Goal: Information Seeking & Learning: Get advice/opinions

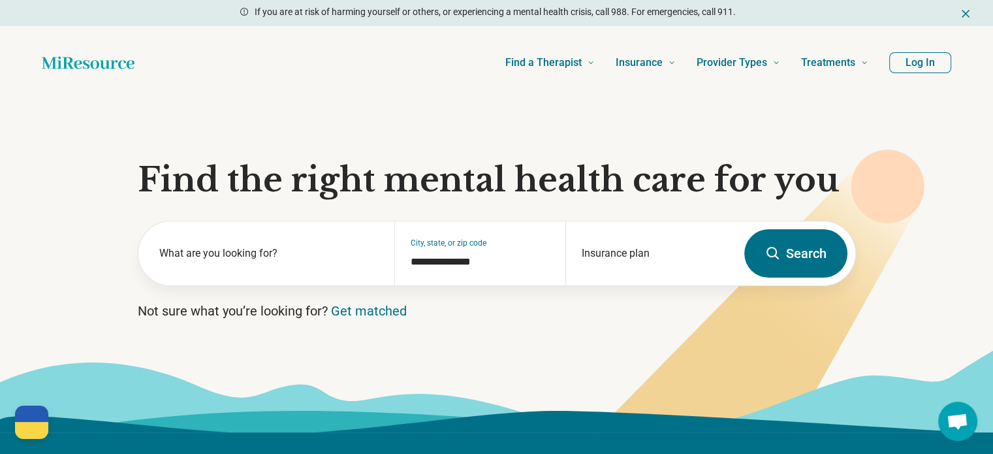
click at [800, 253] on button "Search" at bounding box center [795, 253] width 103 height 48
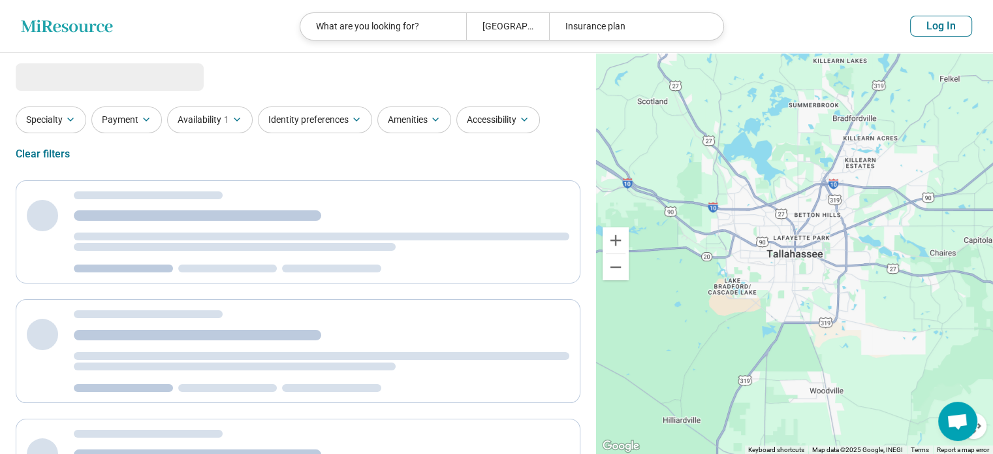
select select "***"
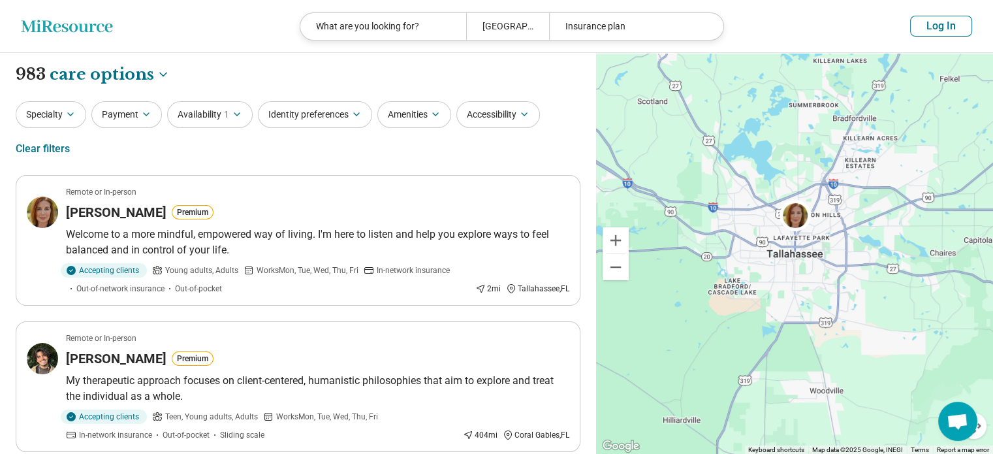
click at [922, 31] on button "Log In" at bounding box center [941, 26] width 62 height 21
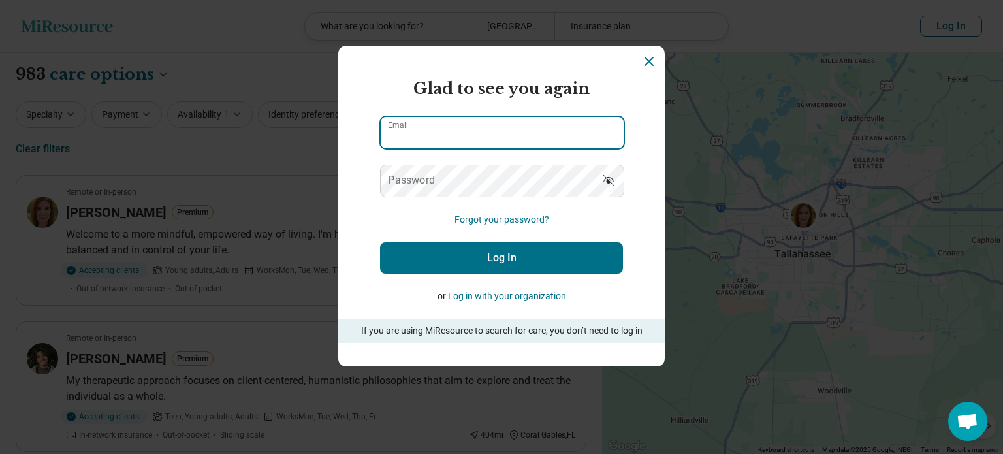
type input "**********"
click at [543, 141] on input "**********" at bounding box center [502, 132] width 243 height 31
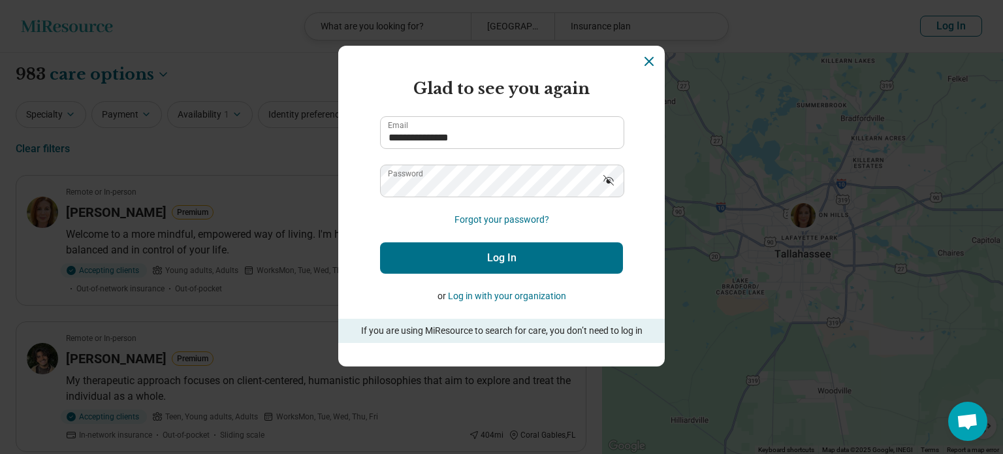
click at [397, 228] on form "**********" at bounding box center [501, 210] width 243 height 266
click at [441, 246] on button "Log In" at bounding box center [501, 257] width 243 height 31
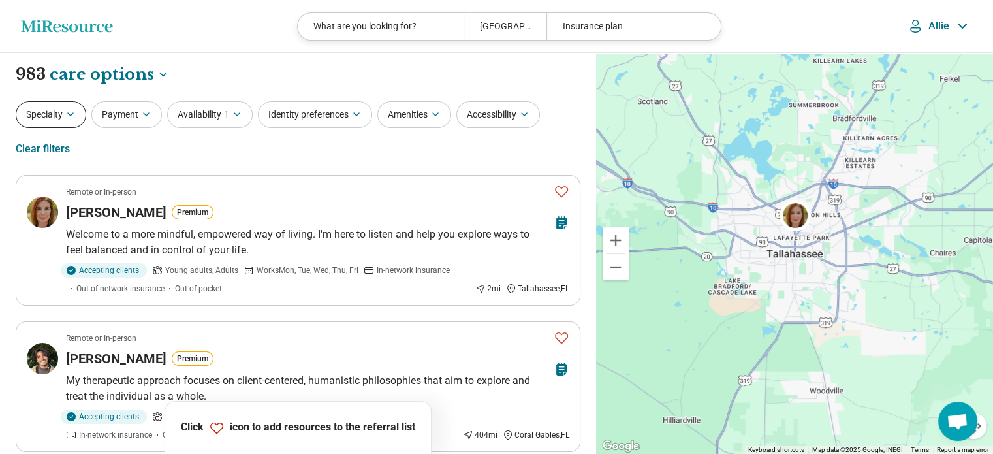
click at [52, 116] on button "Specialty" at bounding box center [51, 114] width 71 height 27
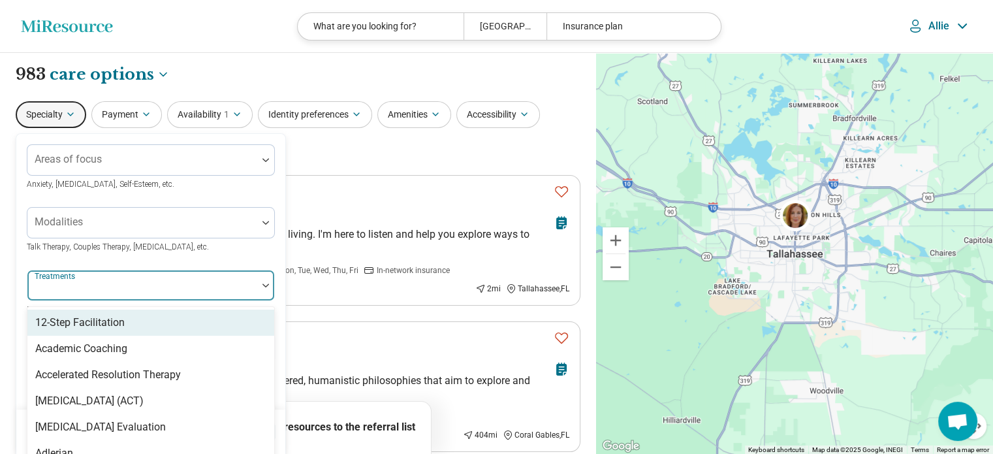
click at [96, 292] on div at bounding box center [142, 290] width 219 height 18
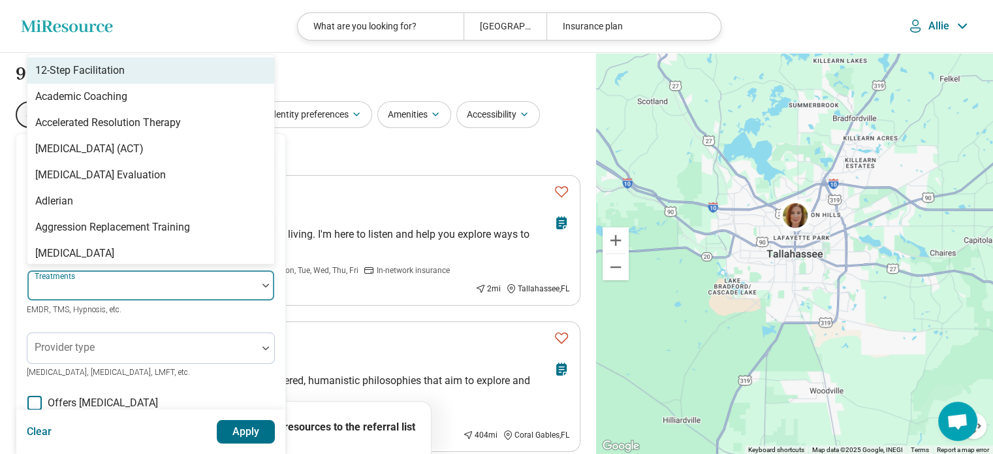
scroll to position [67, 0]
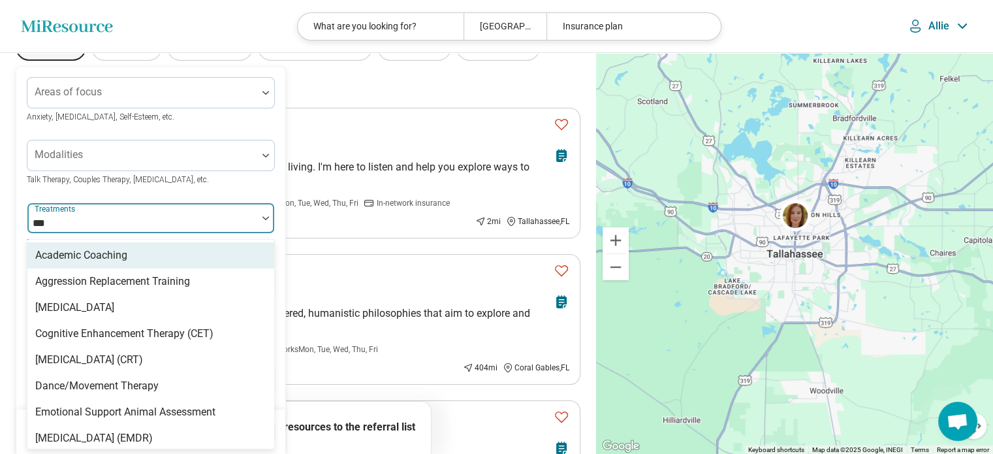
type input "****"
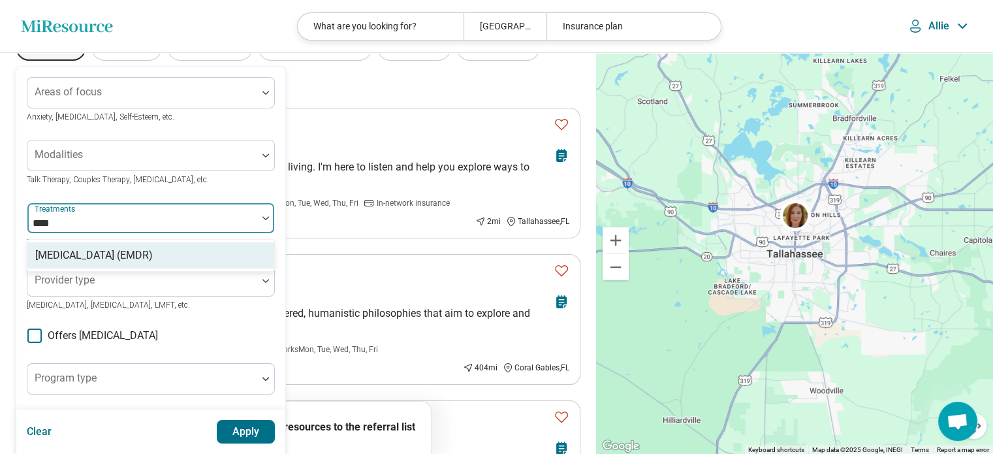
click at [109, 260] on div "[MEDICAL_DATA] (EMDR)" at bounding box center [94, 255] width 118 height 16
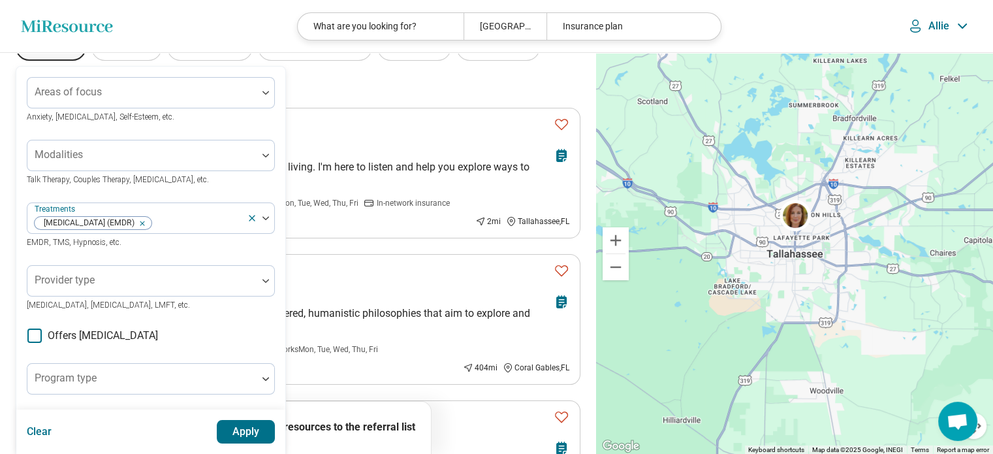
click at [232, 183] on div "Modalities Talk Therapy, Couples Therapy, [MEDICAL_DATA], etc." at bounding box center [151, 163] width 248 height 47
click at [255, 429] on button "Apply" at bounding box center [246, 432] width 59 height 24
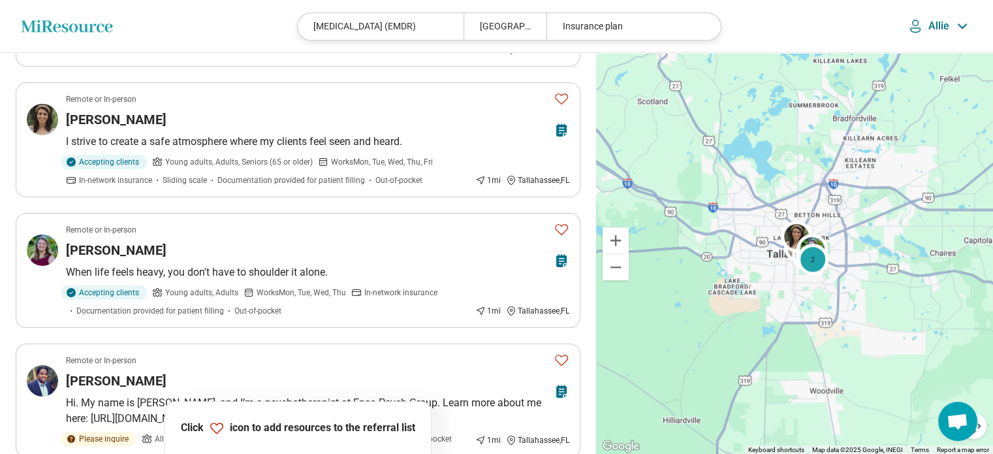
scroll to position [961, 0]
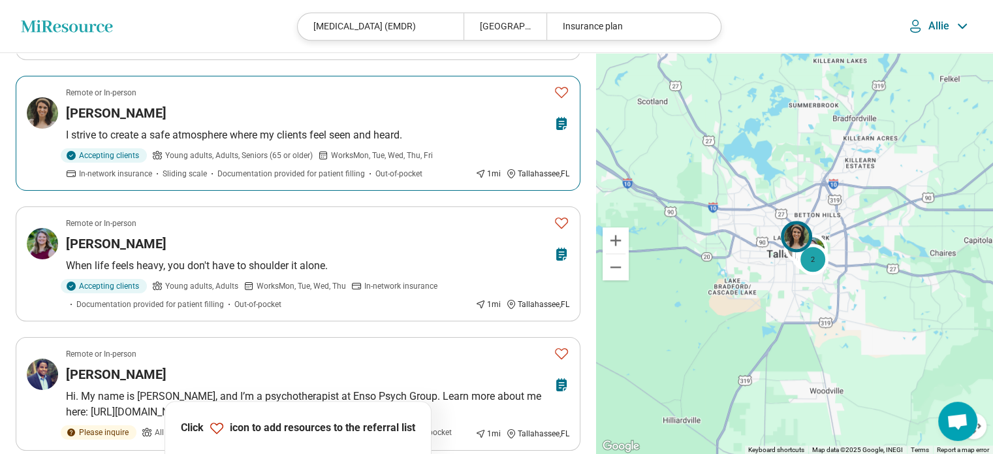
click at [560, 84] on icon "Favorite" at bounding box center [562, 92] width 16 height 16
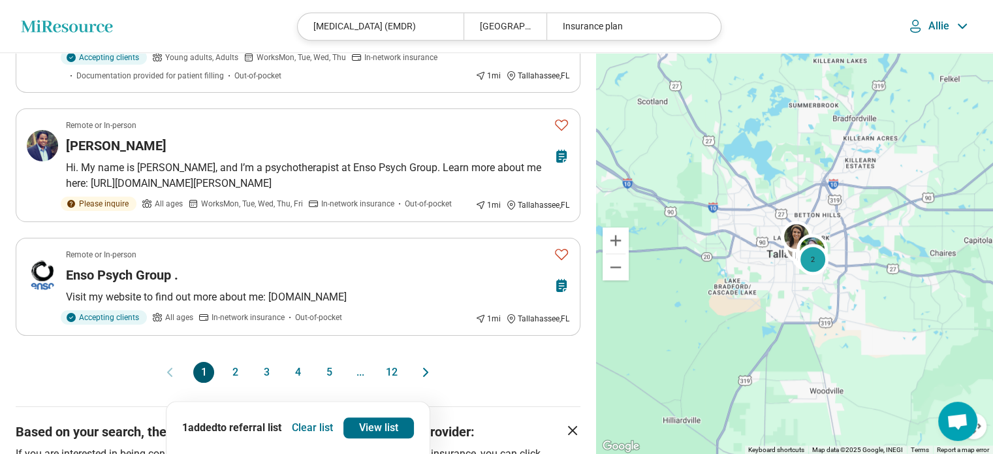
scroll to position [1226, 0]
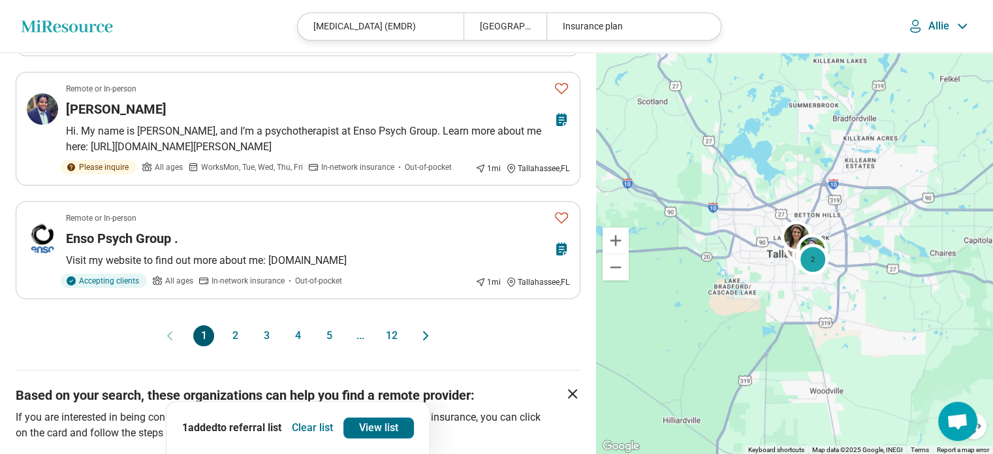
click at [235, 325] on button "2" at bounding box center [235, 335] width 21 height 21
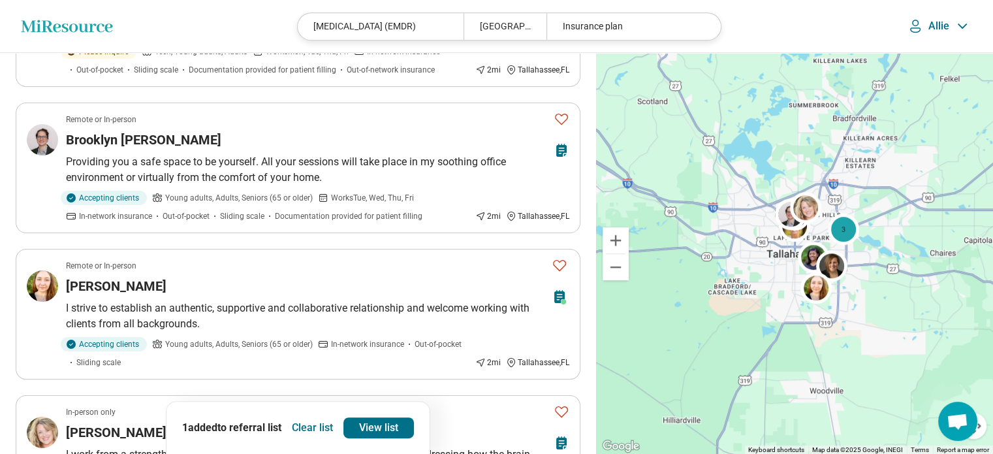
scroll to position [651, 0]
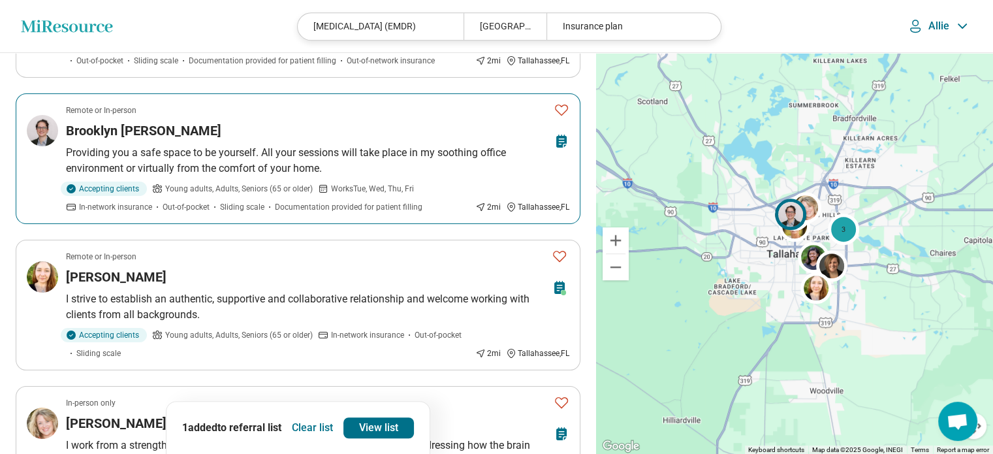
click at [564, 107] on icon "Favorite" at bounding box center [562, 110] width 16 height 16
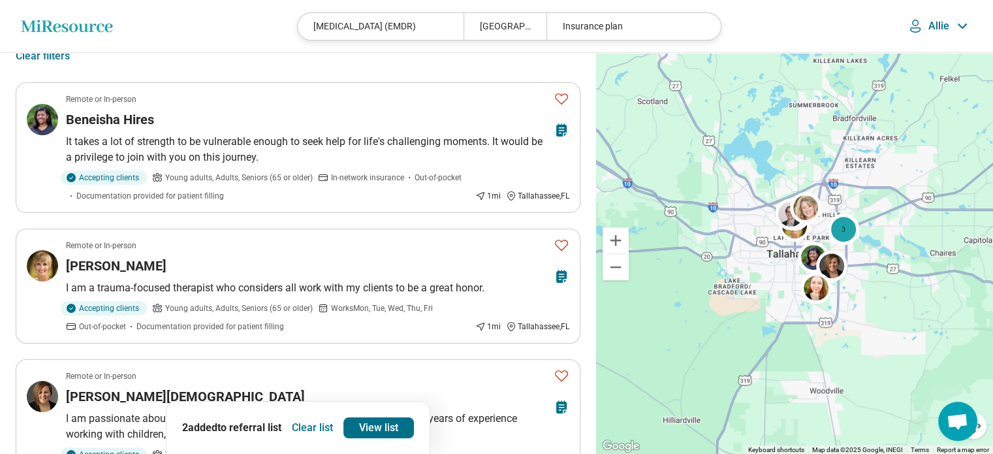
scroll to position [0, 0]
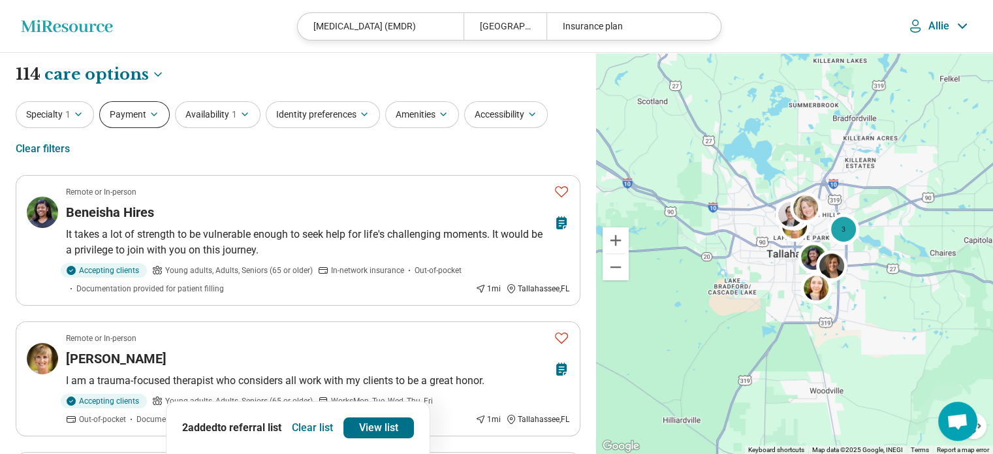
click at [146, 116] on button "Payment" at bounding box center [134, 114] width 71 height 27
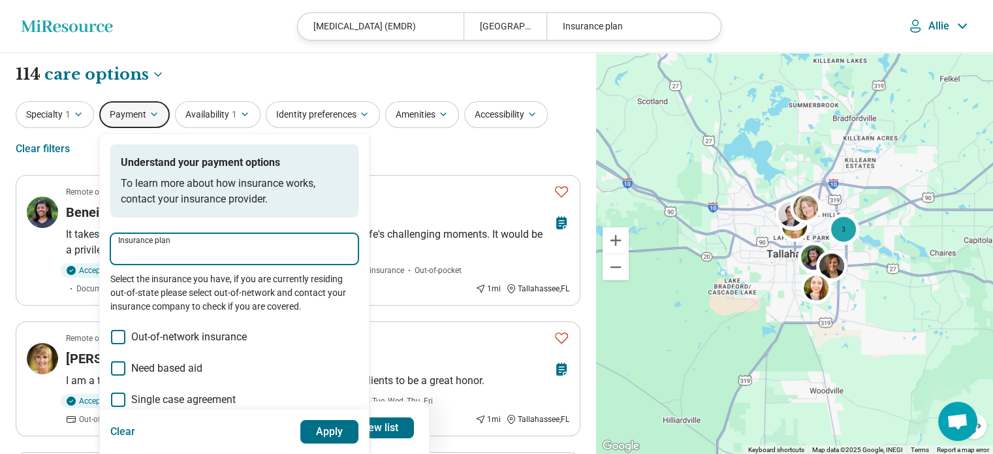
click at [245, 253] on input "Insurance plan" at bounding box center [234, 253] width 232 height 16
type input "******"
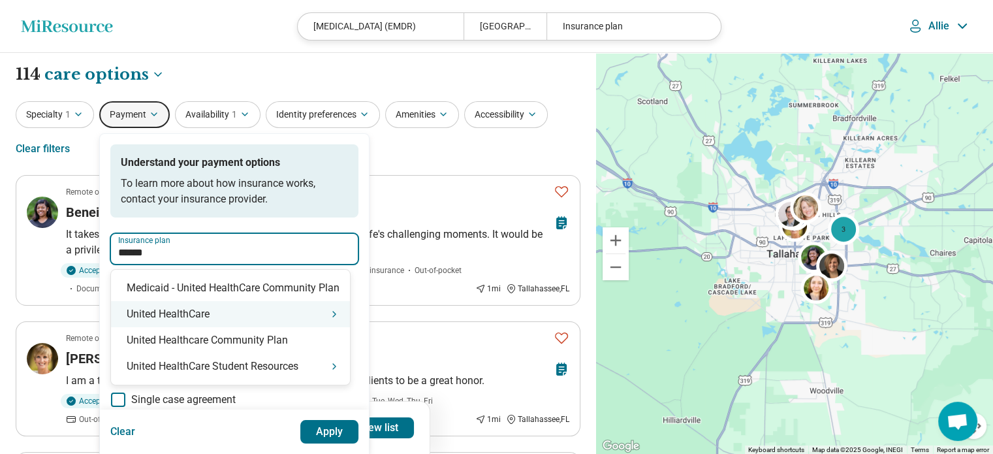
click at [209, 319] on div "United HealthCare" at bounding box center [230, 314] width 239 height 26
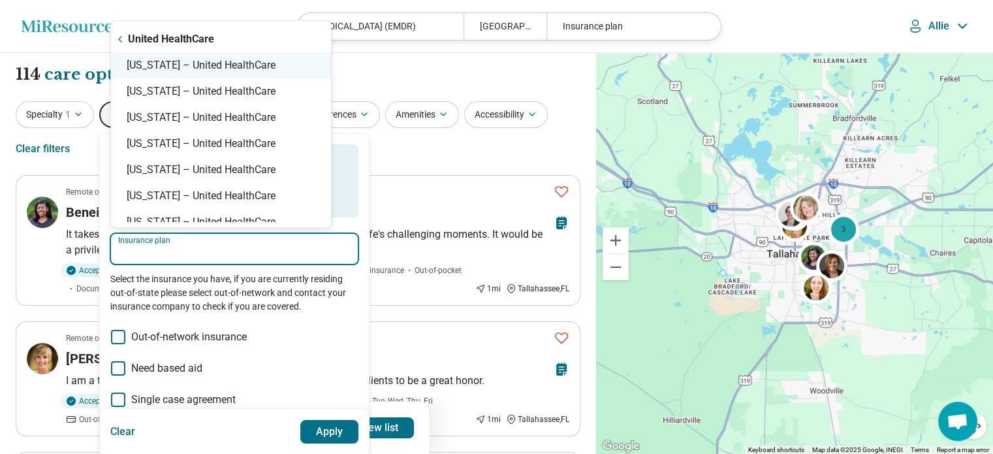
click at [226, 60] on div "[US_STATE] – United HealthCare" at bounding box center [221, 65] width 220 height 26
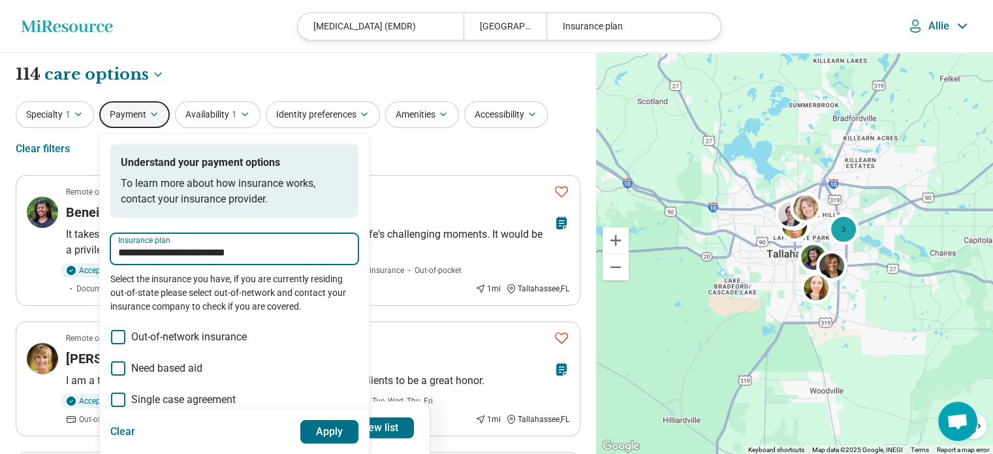
type input "**********"
click at [313, 435] on button "Apply" at bounding box center [329, 432] width 59 height 24
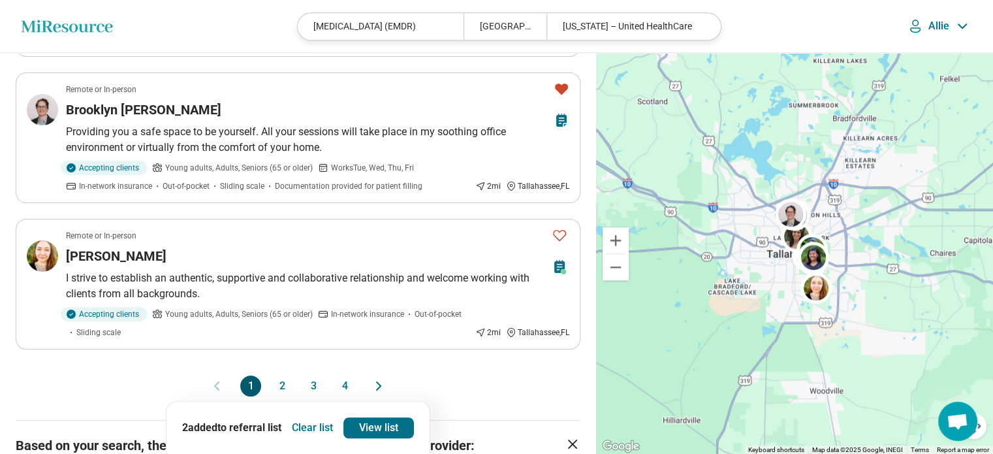
scroll to position [1184, 0]
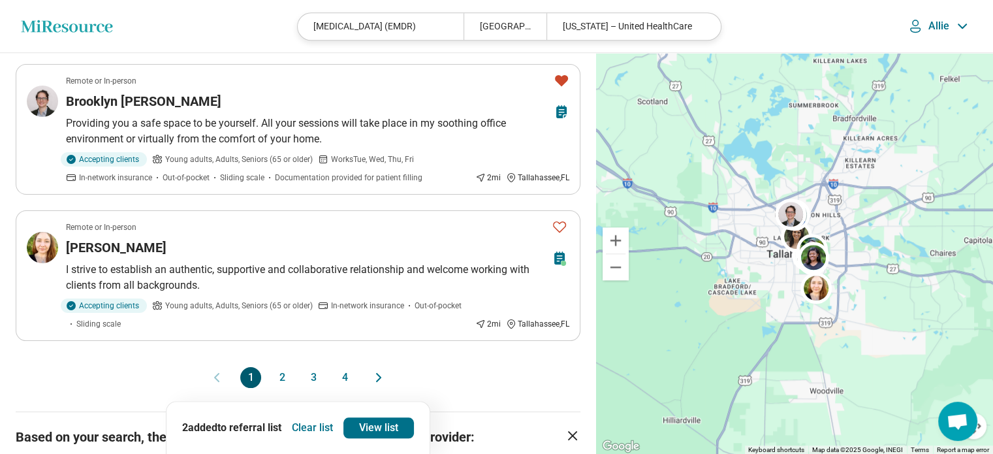
click at [276, 367] on button "2" at bounding box center [282, 377] width 21 height 21
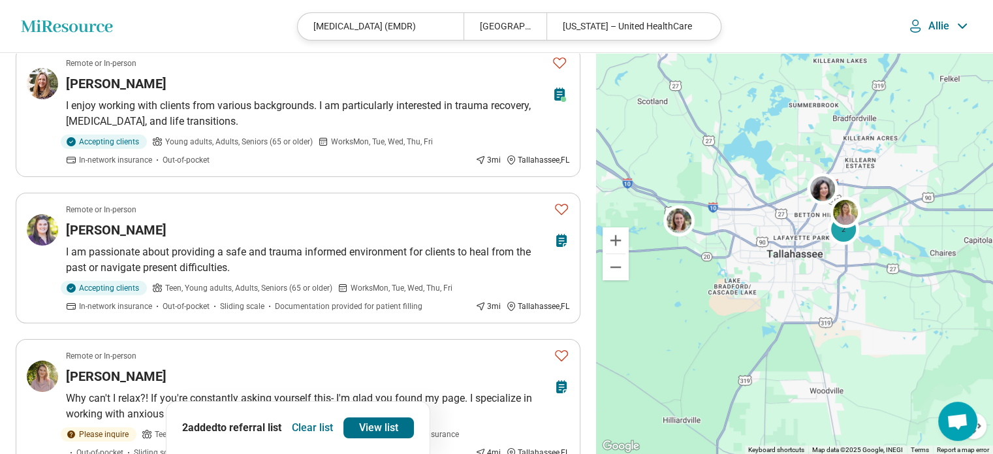
scroll to position [126, 0]
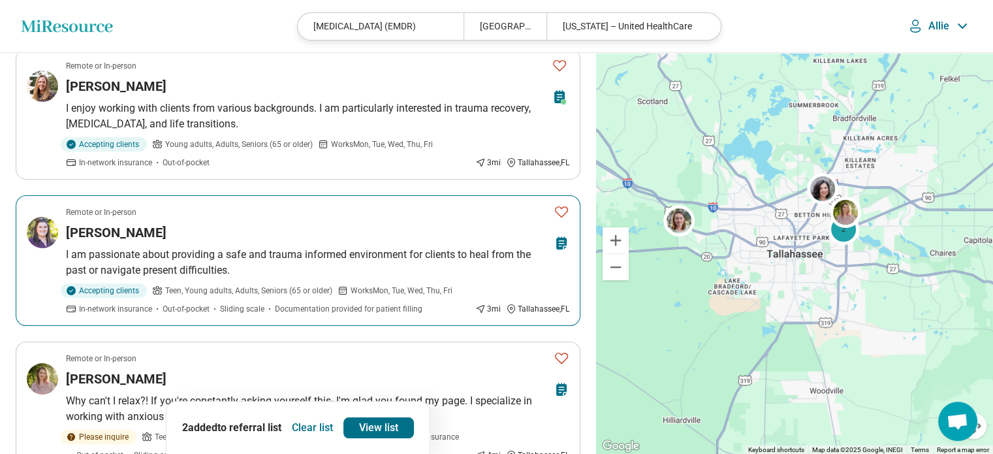
click at [566, 210] on icon "Favorite" at bounding box center [562, 212] width 16 height 16
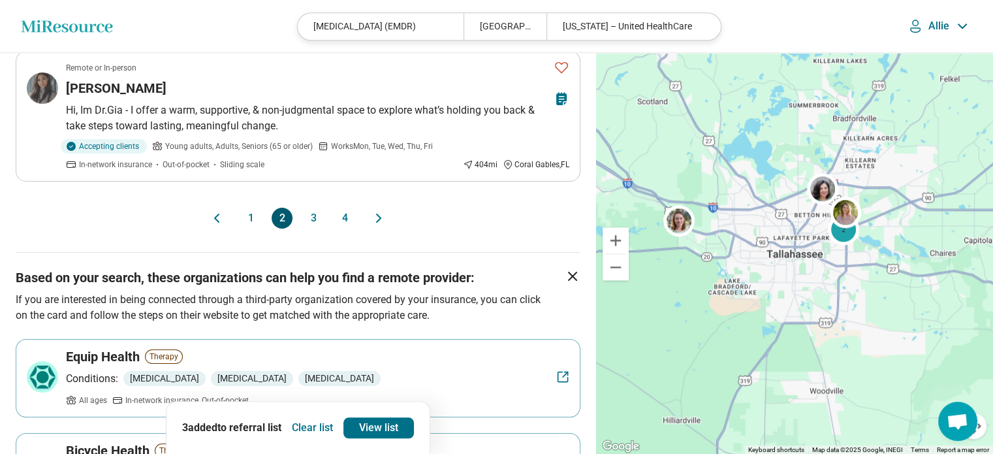
scroll to position [1412, 0]
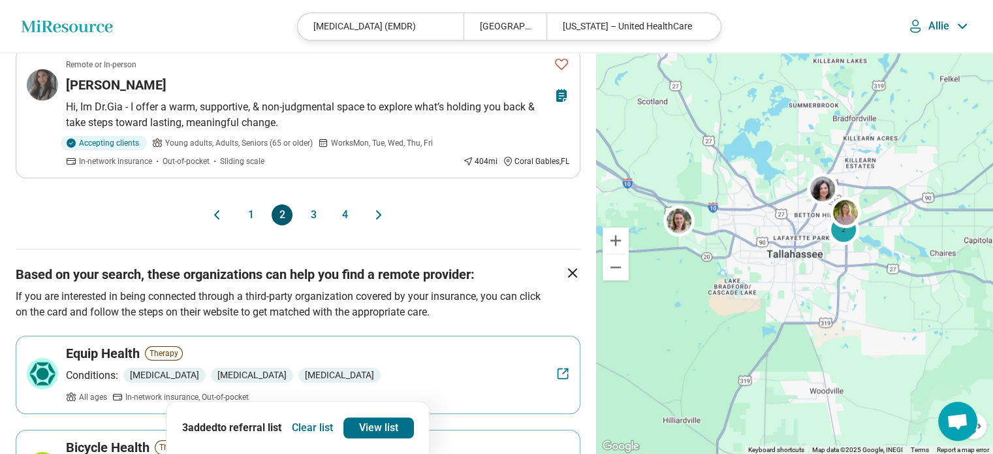
click at [314, 207] on button "3" at bounding box center [313, 214] width 21 height 21
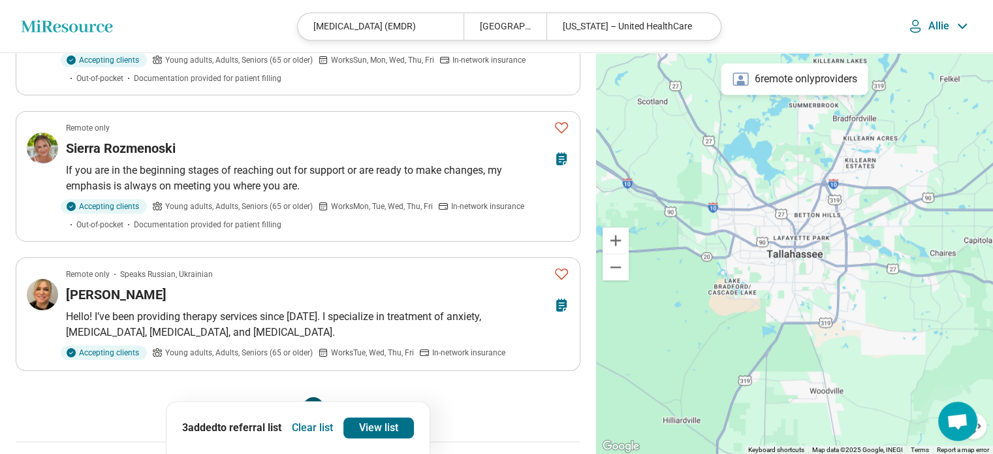
scroll to position [1311, 0]
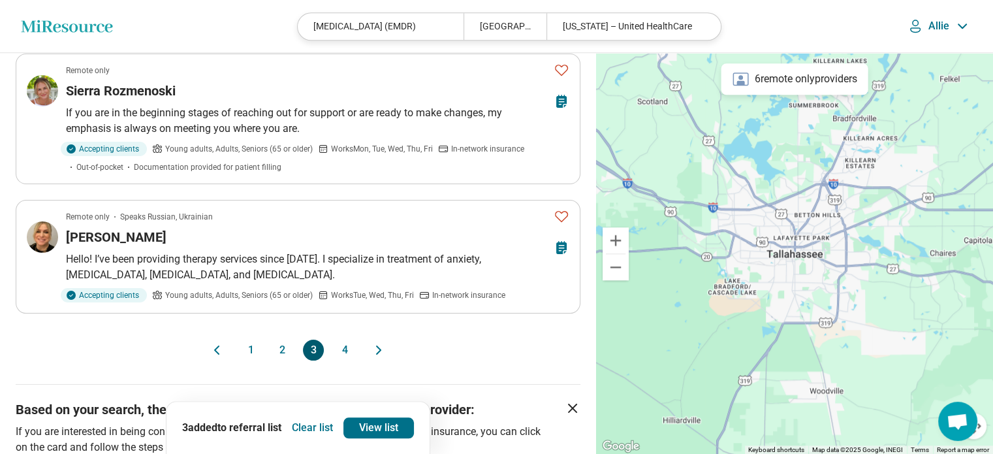
click at [250, 339] on button "1" at bounding box center [250, 349] width 21 height 21
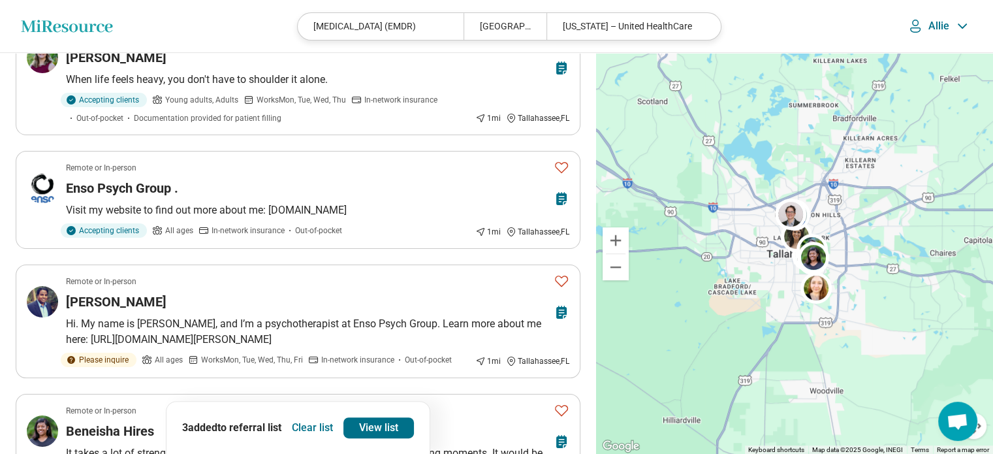
scroll to position [579, 0]
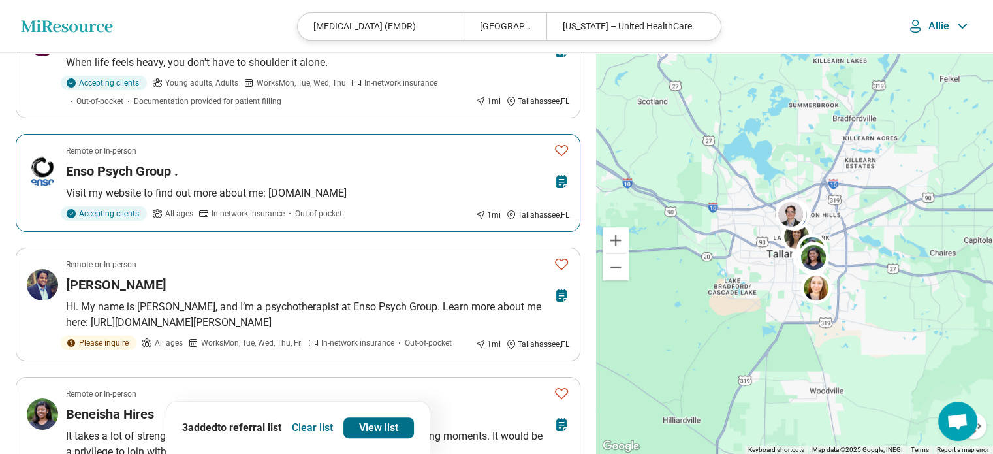
click at [559, 142] on icon "Favorite" at bounding box center [562, 150] width 16 height 16
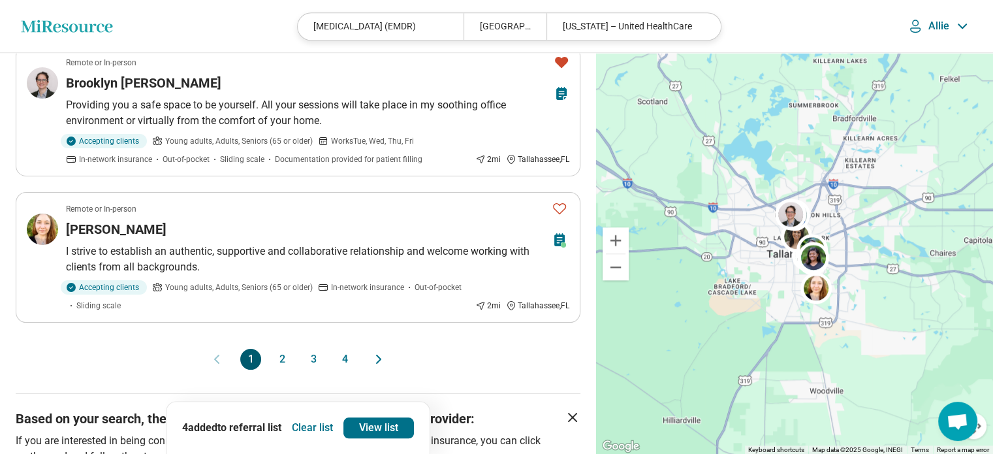
scroll to position [1214, 0]
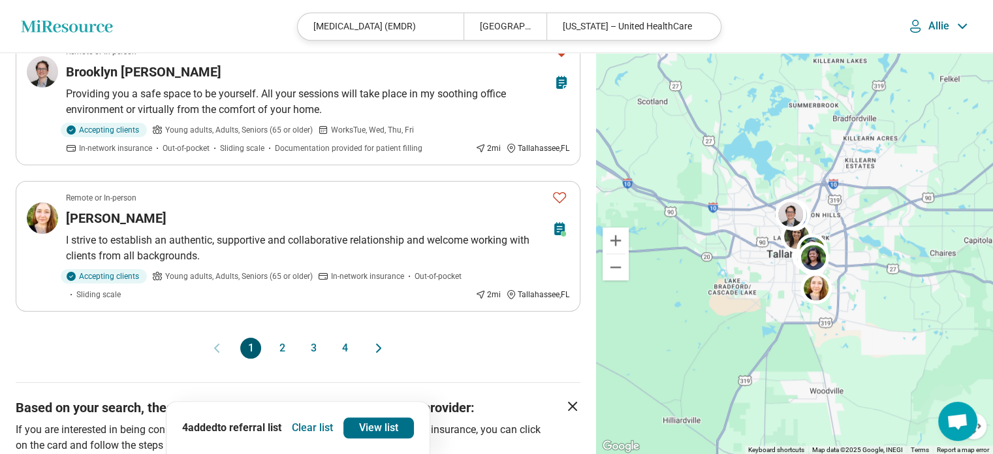
click at [281, 338] on button "2" at bounding box center [282, 348] width 21 height 21
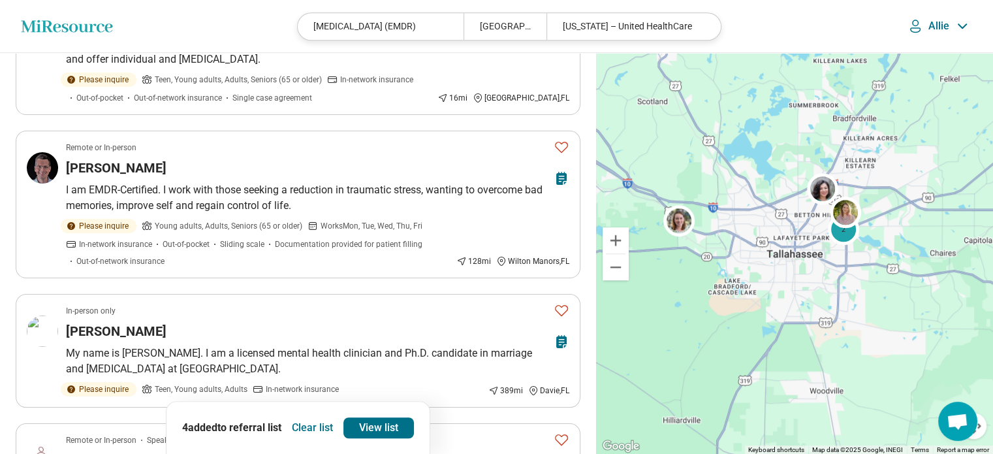
scroll to position [0, 0]
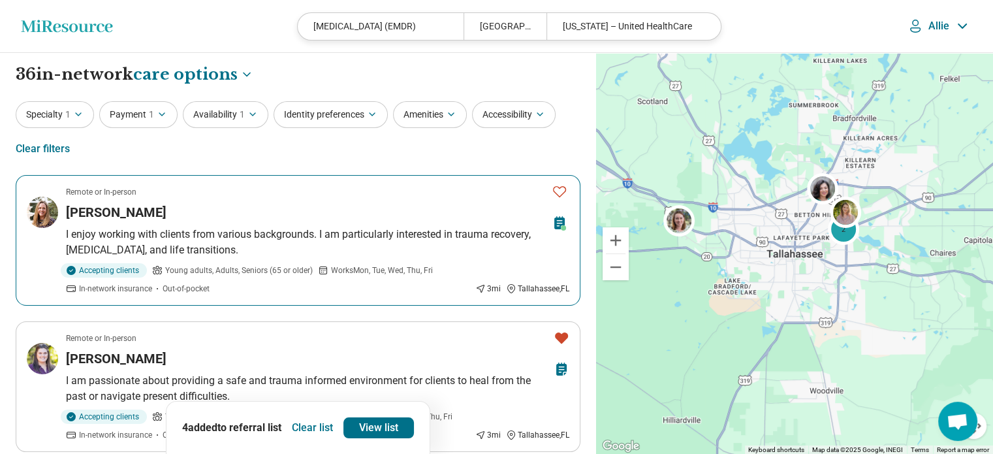
click at [560, 193] on icon "Favorite" at bounding box center [560, 191] width 16 height 16
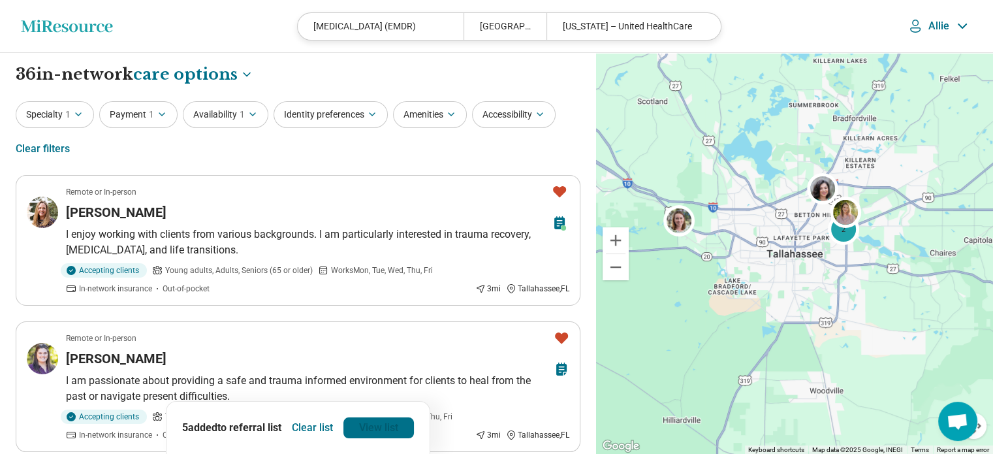
click at [384, 428] on link "View list" at bounding box center [378, 427] width 71 height 21
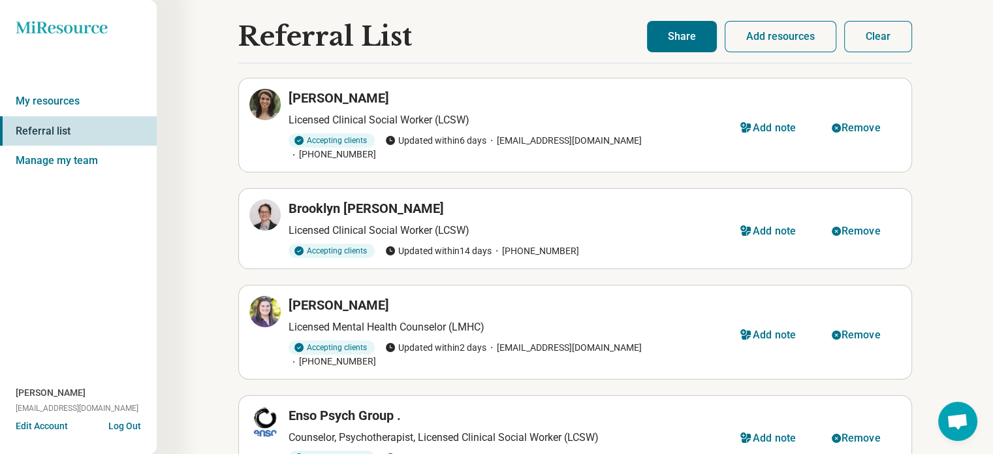
click at [671, 44] on button "Share" at bounding box center [682, 36] width 70 height 31
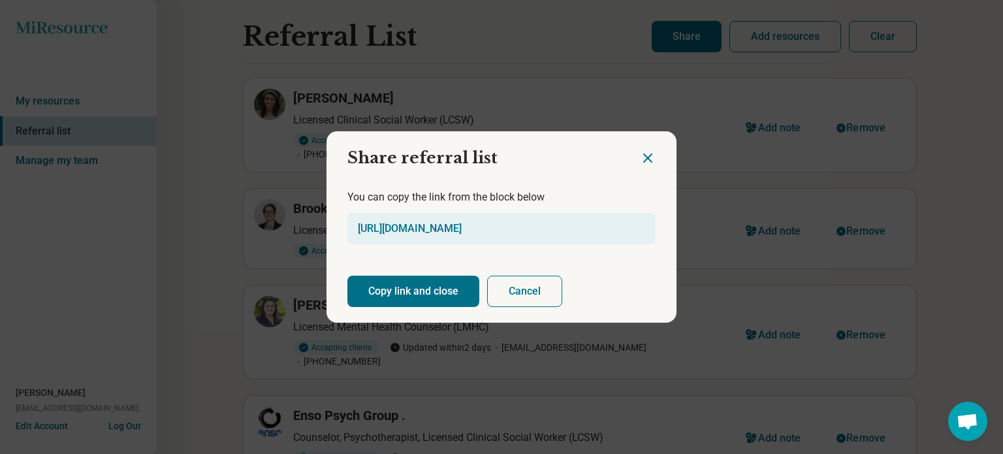
click at [395, 291] on button "Copy link and close" at bounding box center [413, 290] width 132 height 31
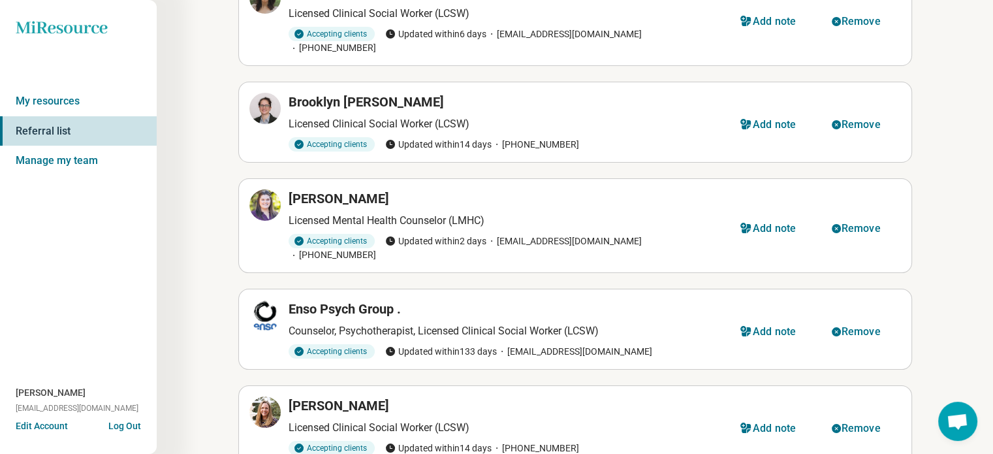
scroll to position [149, 0]
